Goal: Task Accomplishment & Management: Manage account settings

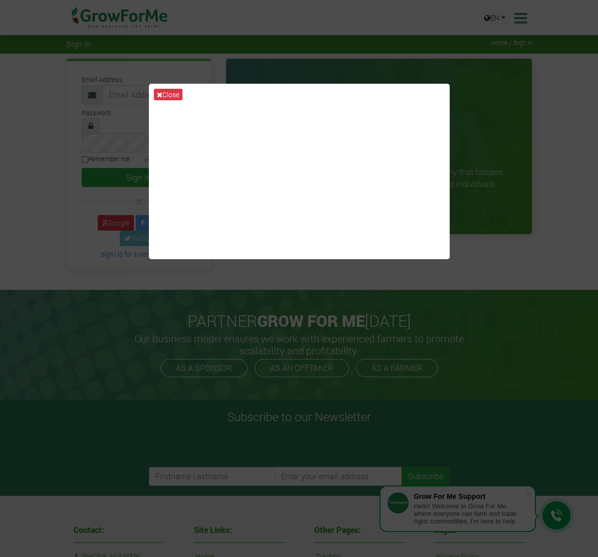
click at [533, 108] on div "Close" at bounding box center [299, 278] width 598 height 557
click at [171, 92] on button "Close" at bounding box center [168, 95] width 29 height 12
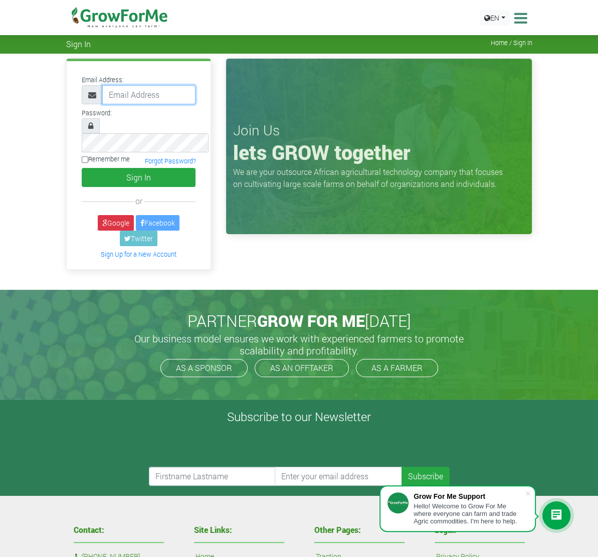
click at [102, 94] on input "email" at bounding box center [149, 94] width 94 height 19
type input "[EMAIL_ADDRESS][DOMAIN_NAME]"
click at [141, 94] on input "[EMAIL_ADDRESS][DOMAIN_NAME]" at bounding box center [149, 94] width 94 height 19
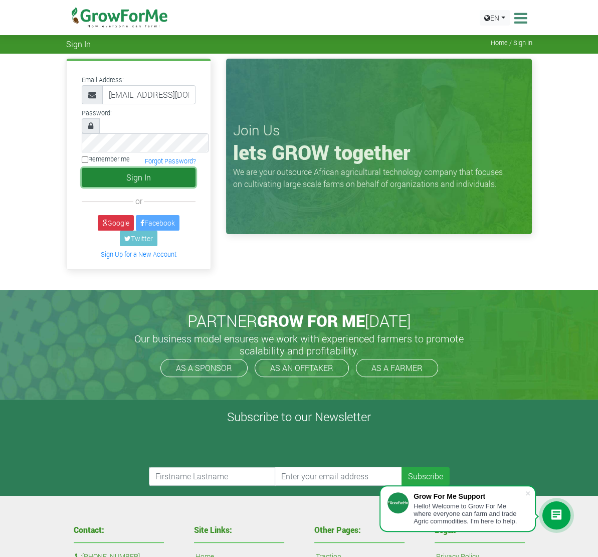
click at [82, 168] on button "Sign In" at bounding box center [139, 177] width 114 height 19
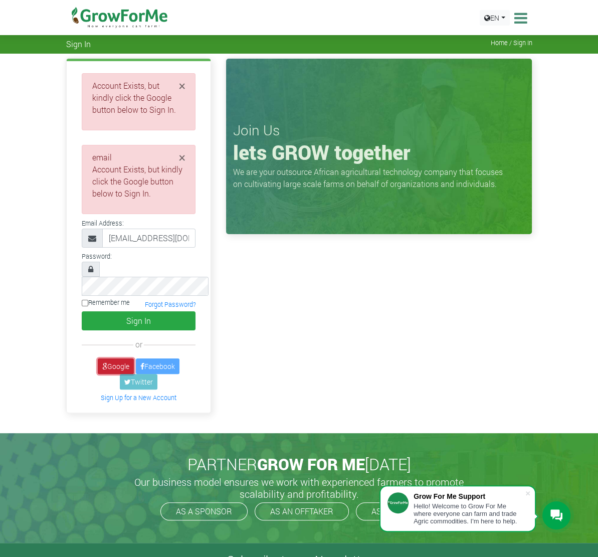
click at [98, 358] on link "Google" at bounding box center [116, 366] width 36 height 16
